Goal: Task Accomplishment & Management: Use online tool/utility

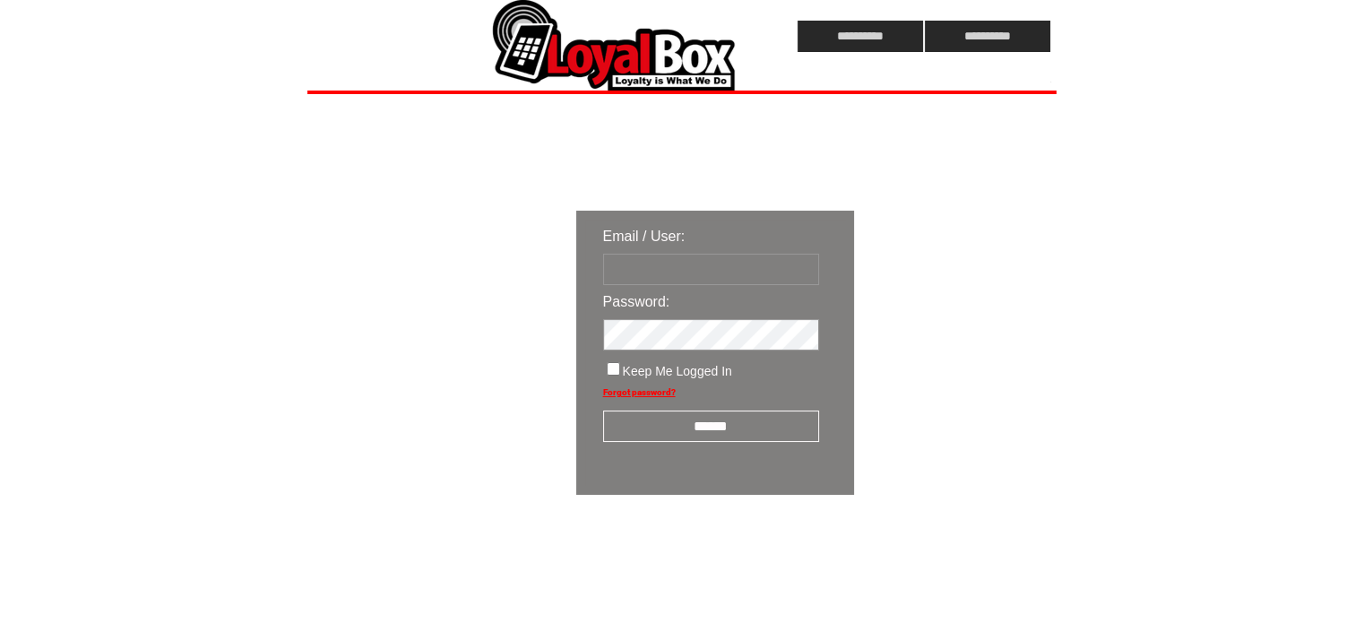
type input "**********"
click at [657, 377] on span "Keep Me Logged In" at bounding box center [677, 371] width 109 height 14
click at [647, 428] on input "******" at bounding box center [711, 426] width 216 height 31
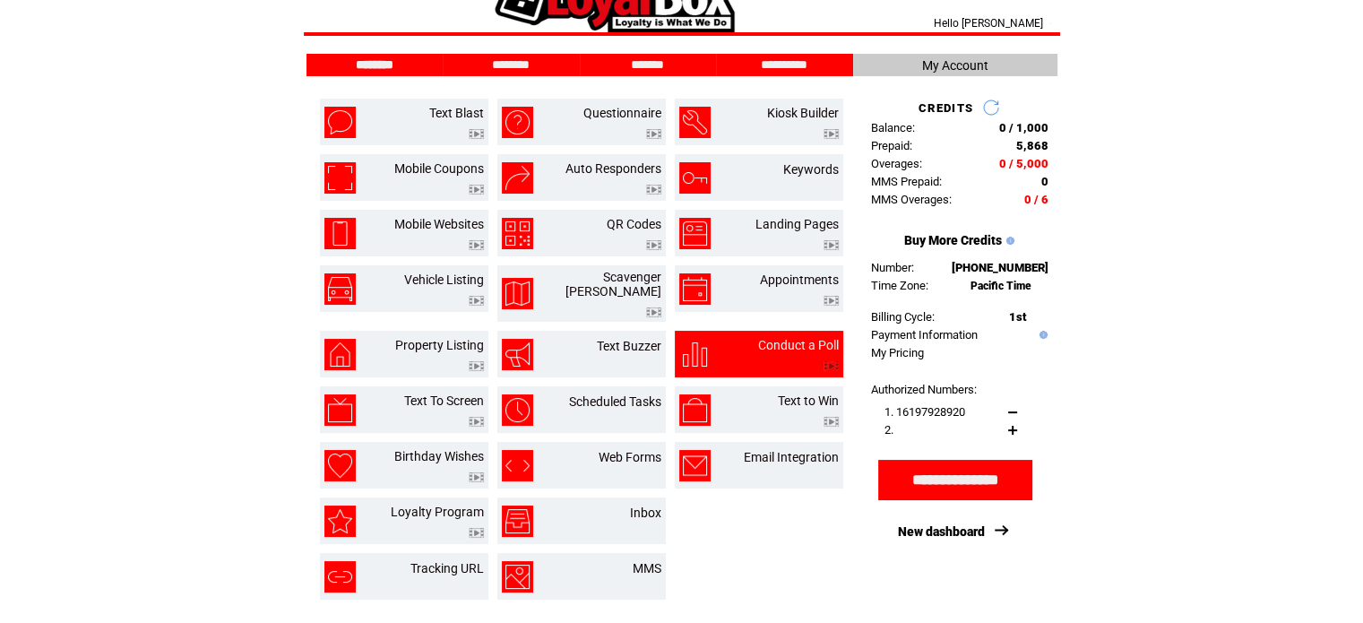
scroll to position [90, 0]
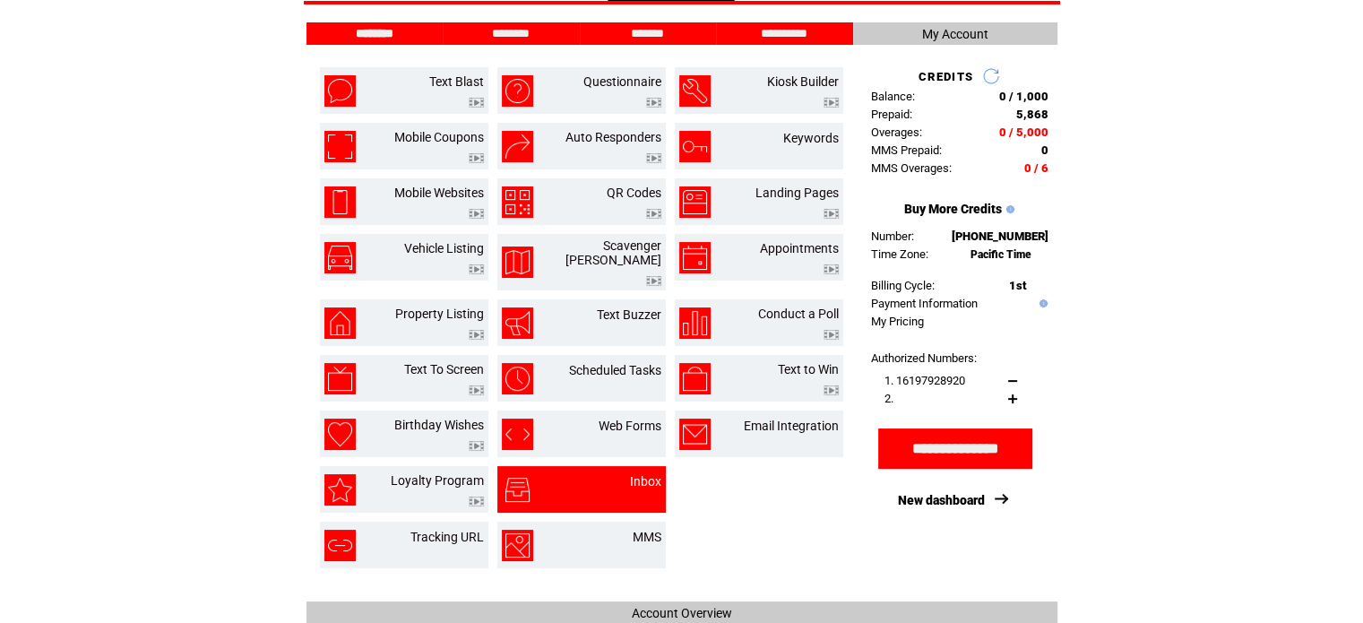
click at [618, 474] on td "Inbox" at bounding box center [623, 489] width 74 height 31
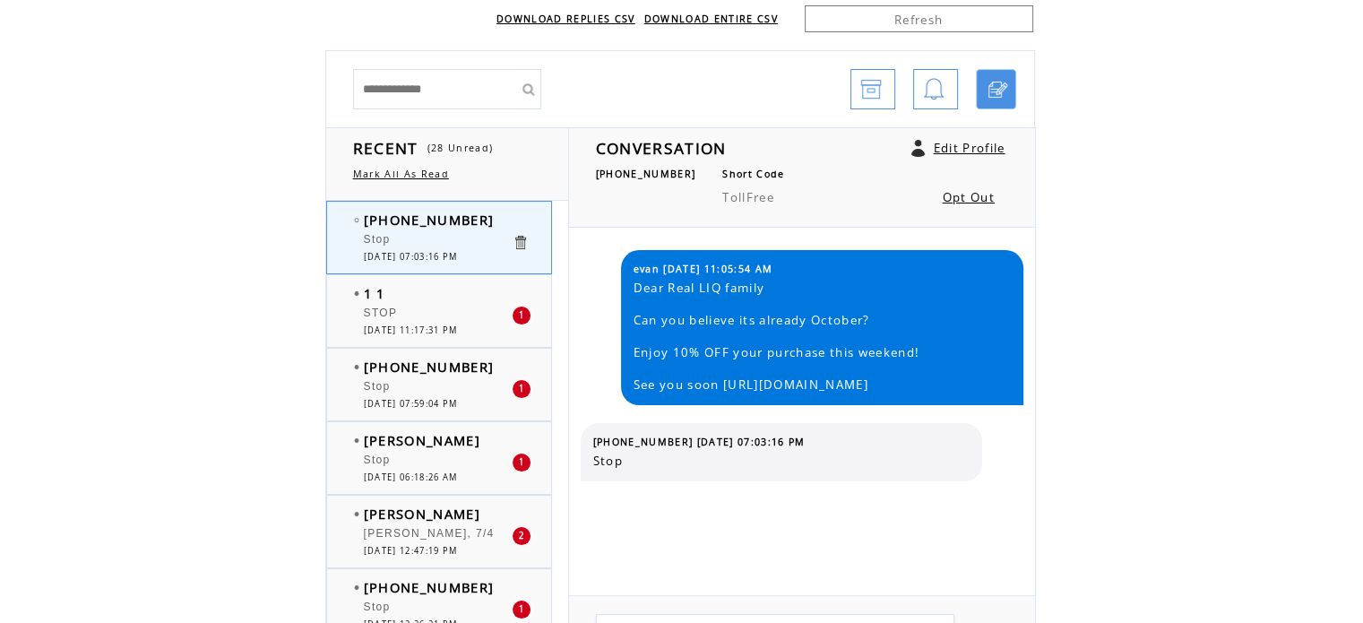
scroll to position [179, 0]
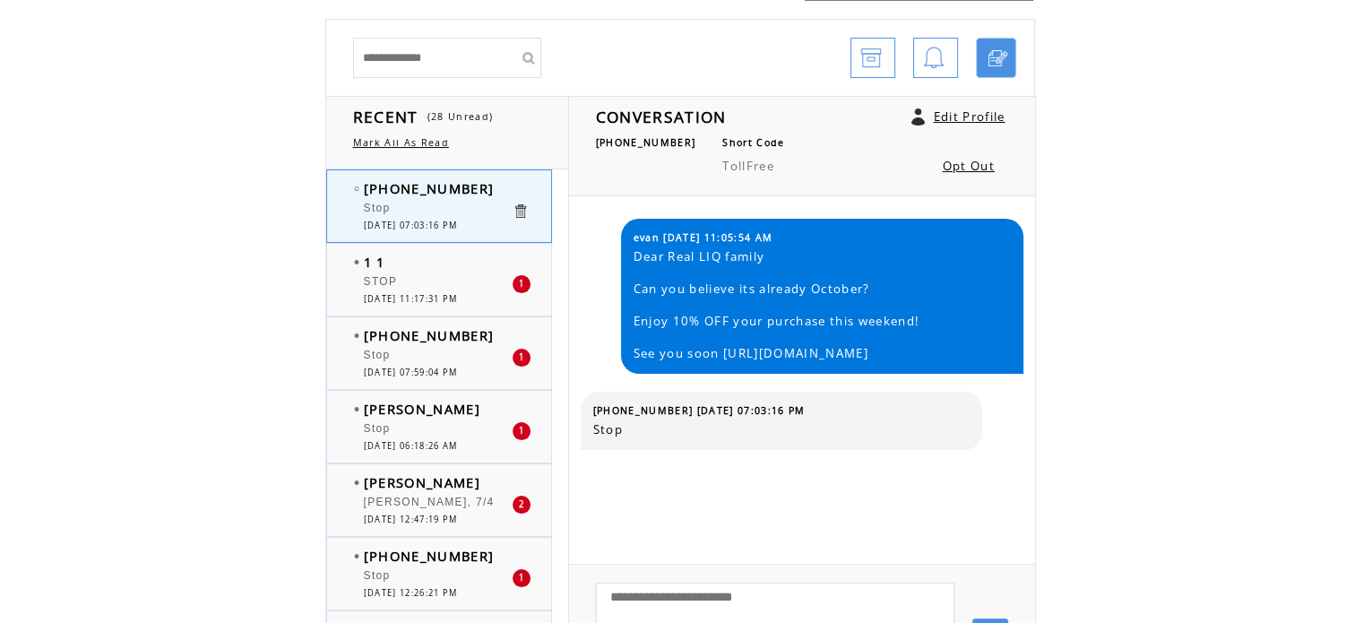
click at [451, 287] on div "STOP" at bounding box center [438, 284] width 148 height 18
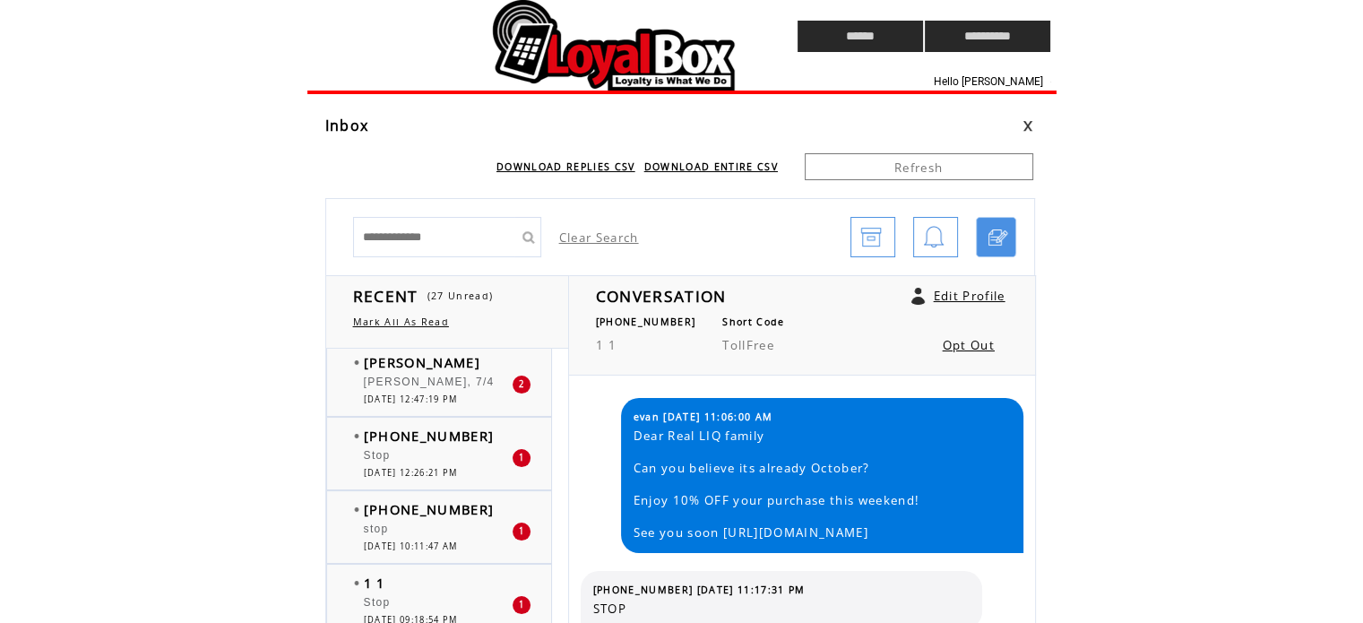
scroll to position [269, 0]
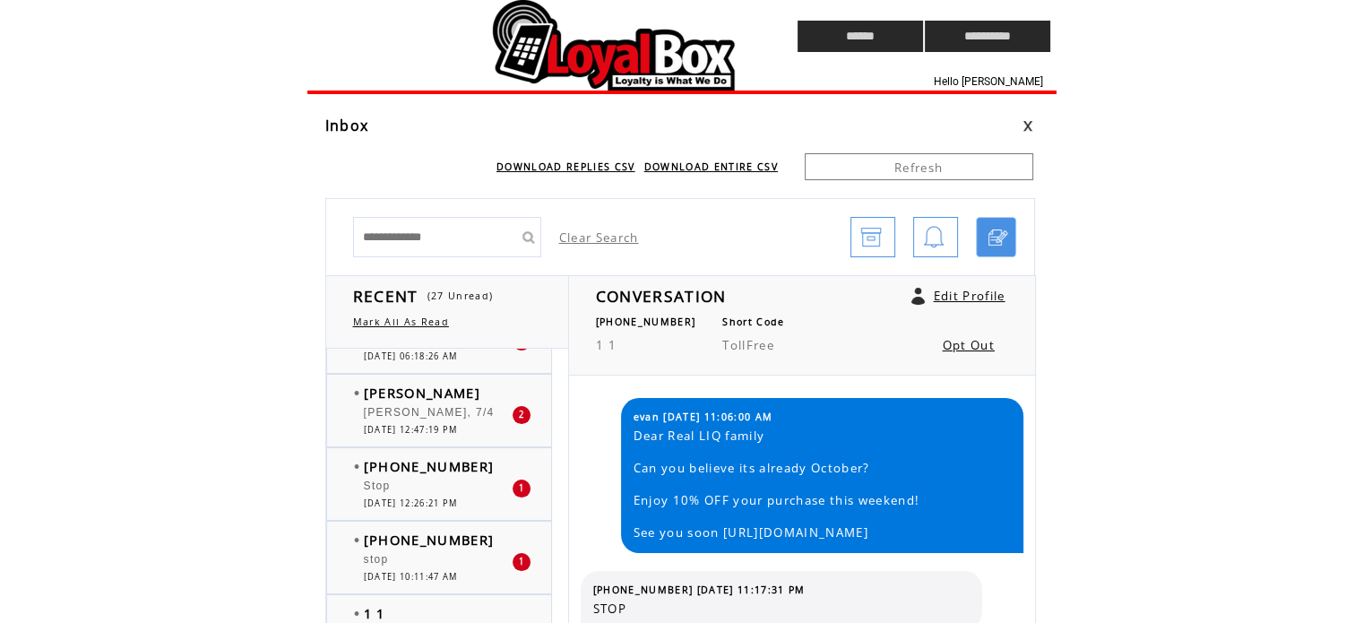
click at [457, 411] on span "Angel Roman, 7/4" at bounding box center [429, 412] width 131 height 13
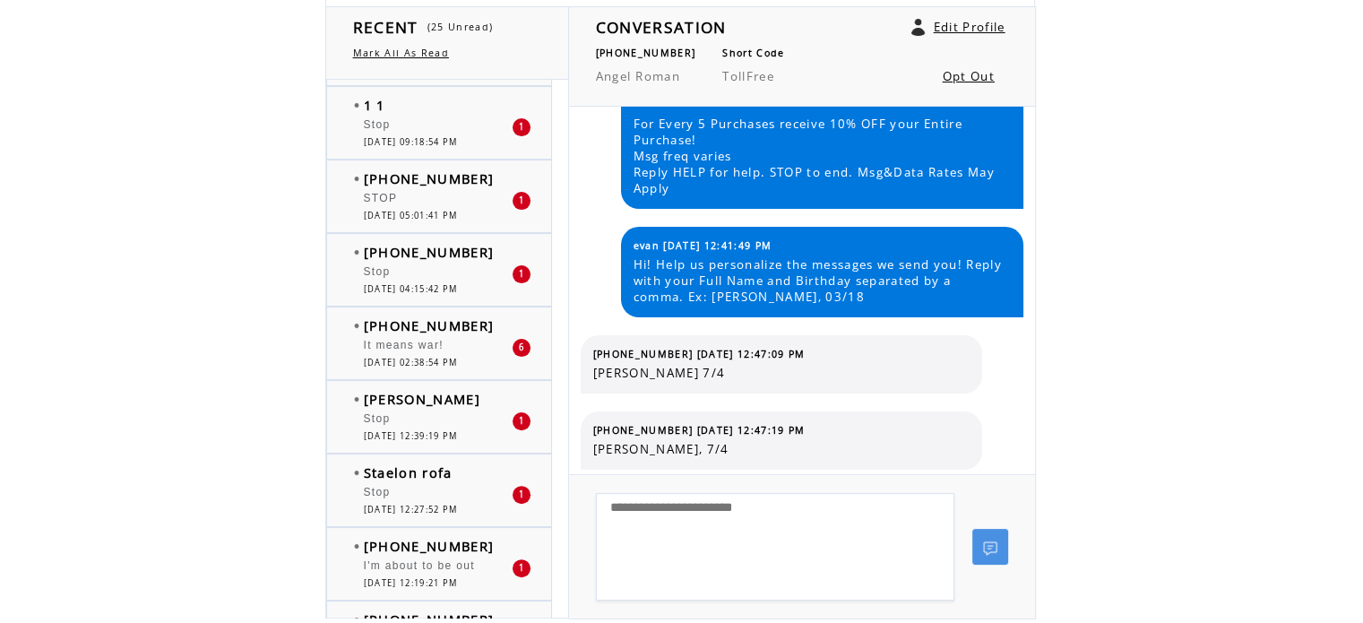
scroll to position [538, 0]
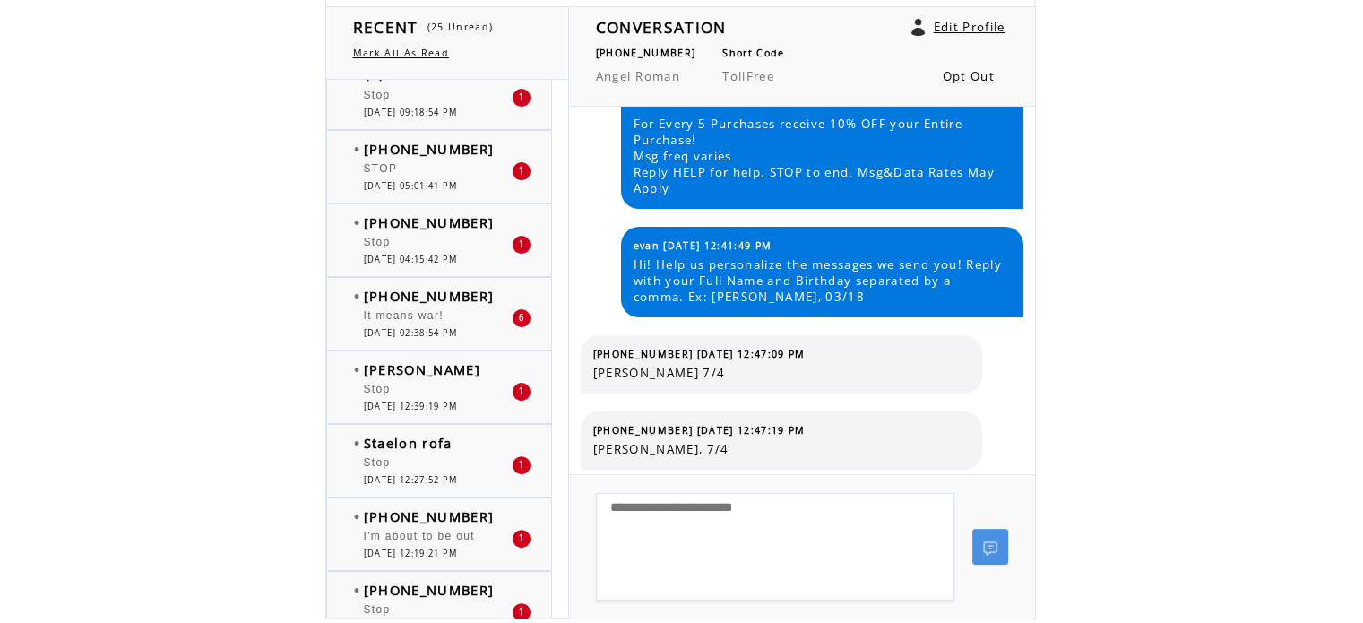
click at [470, 305] on div at bounding box center [438, 307] width 148 height 4
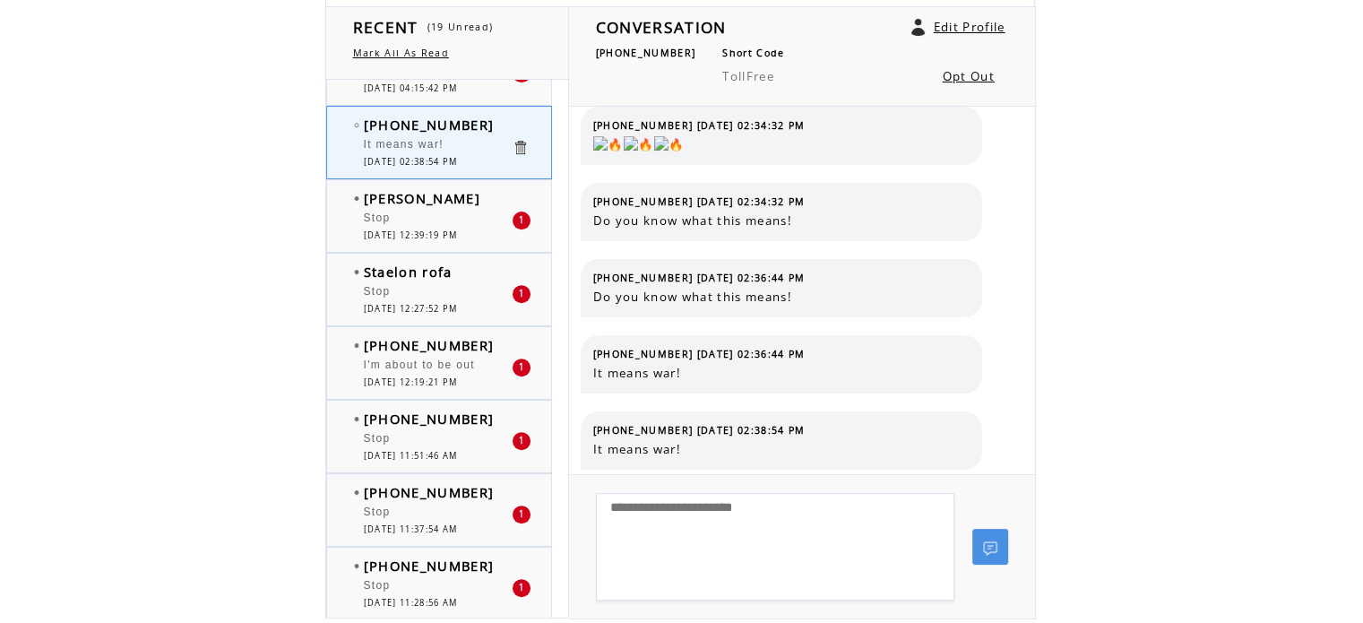
scroll to position [717, 0]
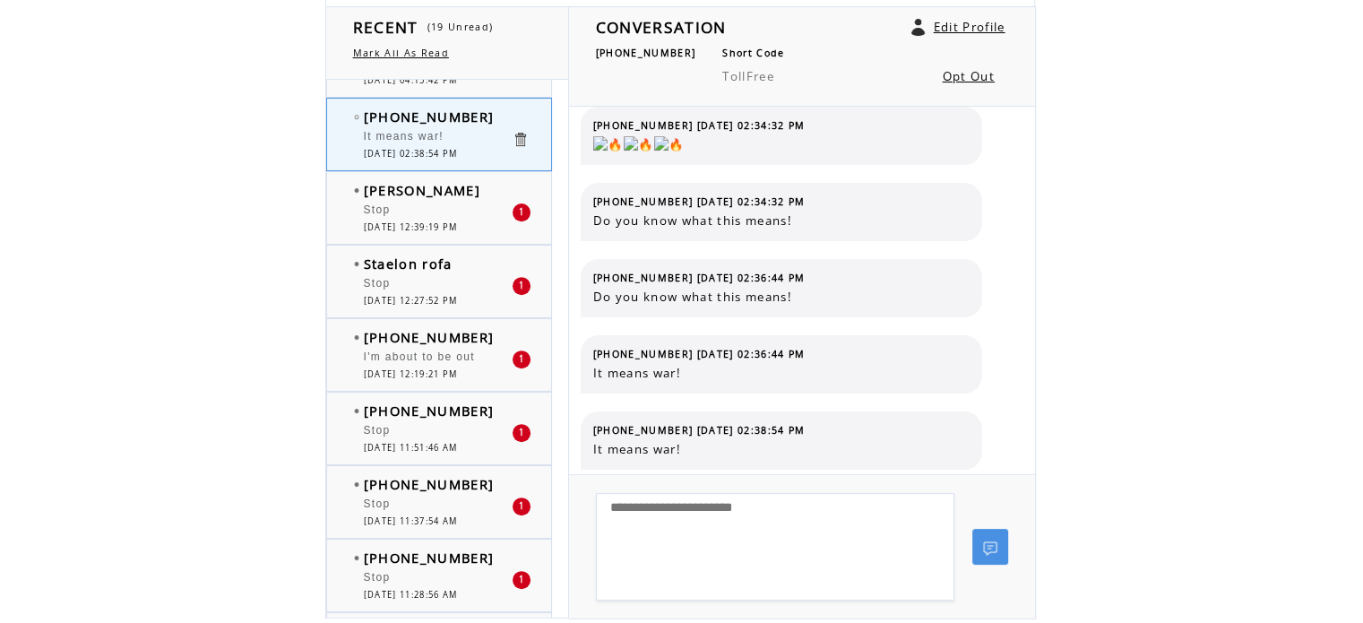
click at [426, 368] on span "10/03/2025 12:19:21 PM" at bounding box center [411, 374] width 94 height 12
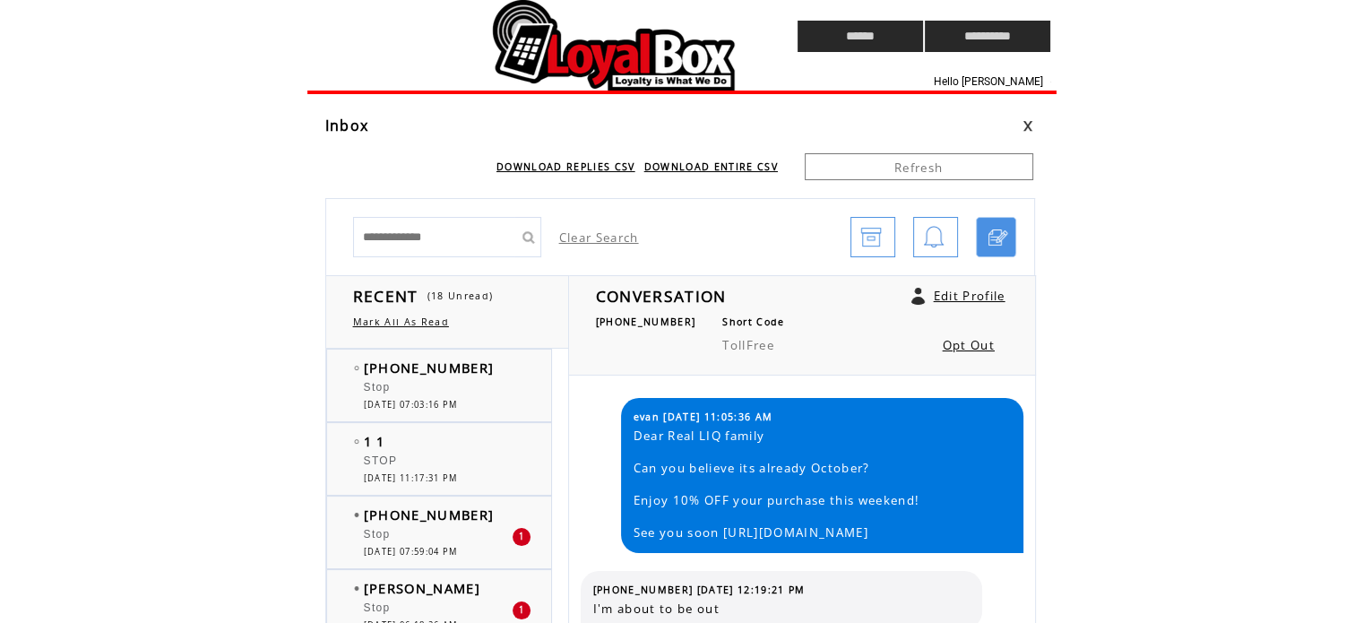
click at [1028, 128] on link at bounding box center [1028, 126] width 11 height 12
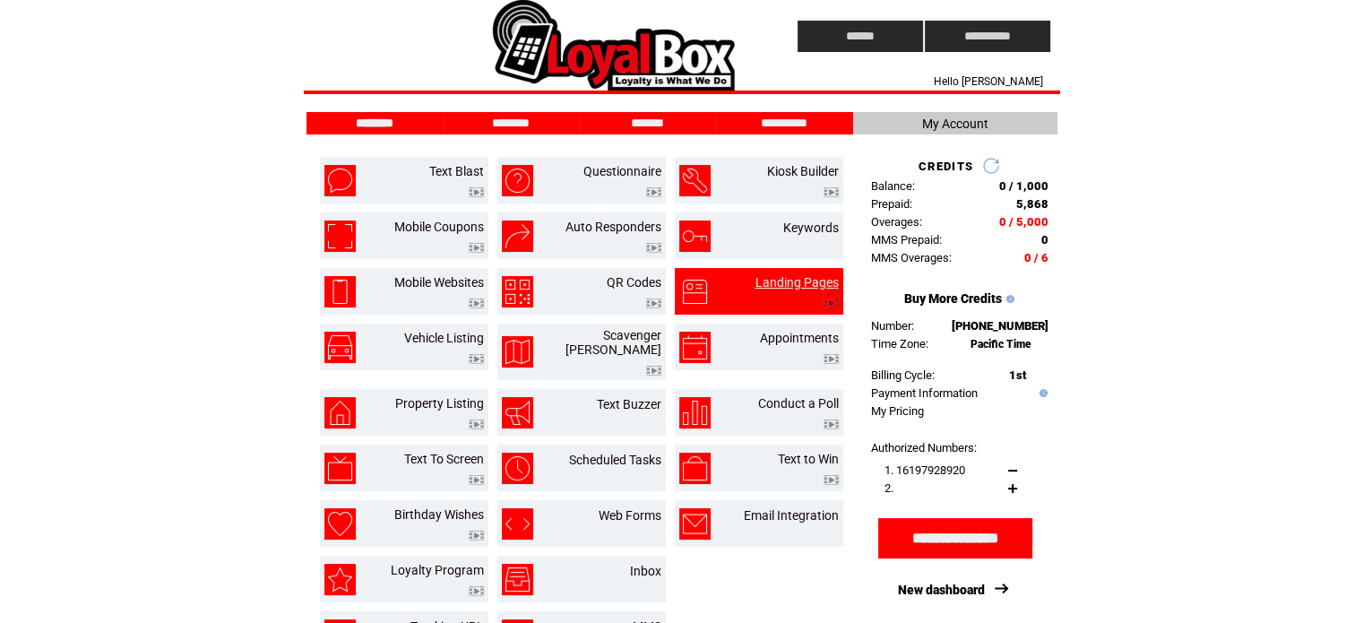
click at [807, 278] on link "Landing Pages" at bounding box center [797, 282] width 83 height 14
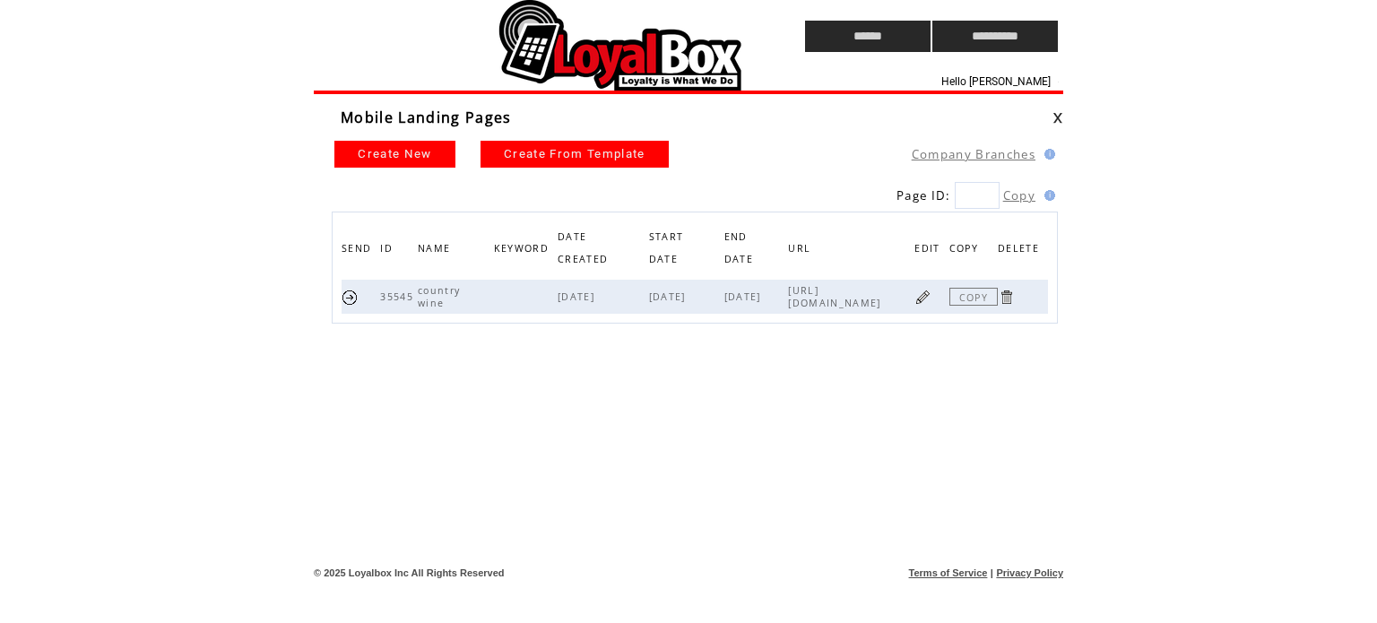
click at [923, 301] on link at bounding box center [922, 297] width 17 height 17
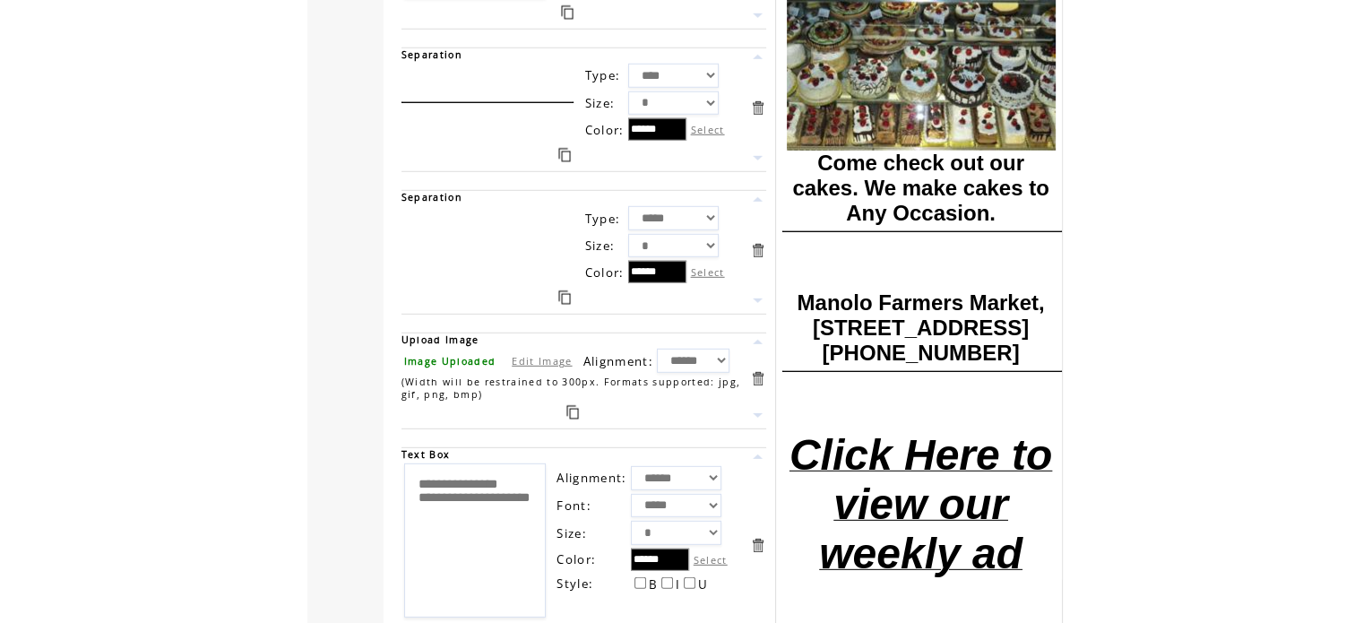
scroll to position [5223, 0]
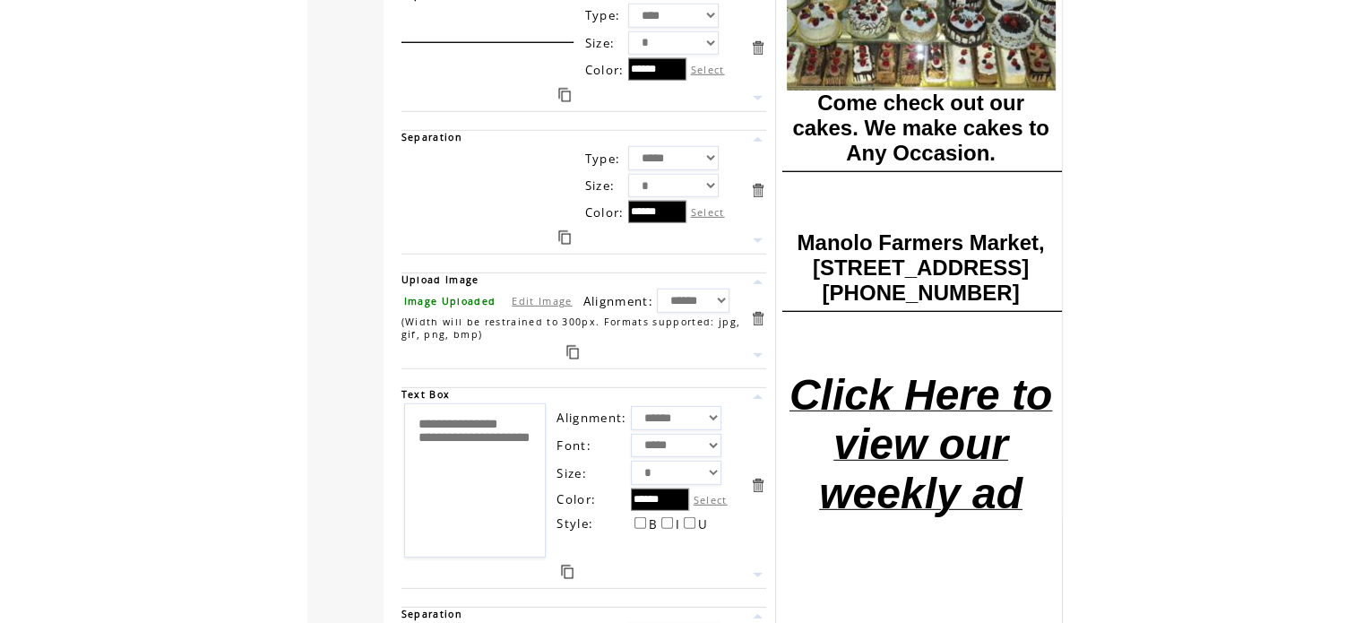
click at [936, 427] on font "Click Here to view our weekly ad" at bounding box center [921, 444] width 263 height 146
